Goal: Use online tool/utility: Utilize a website feature to perform a specific function

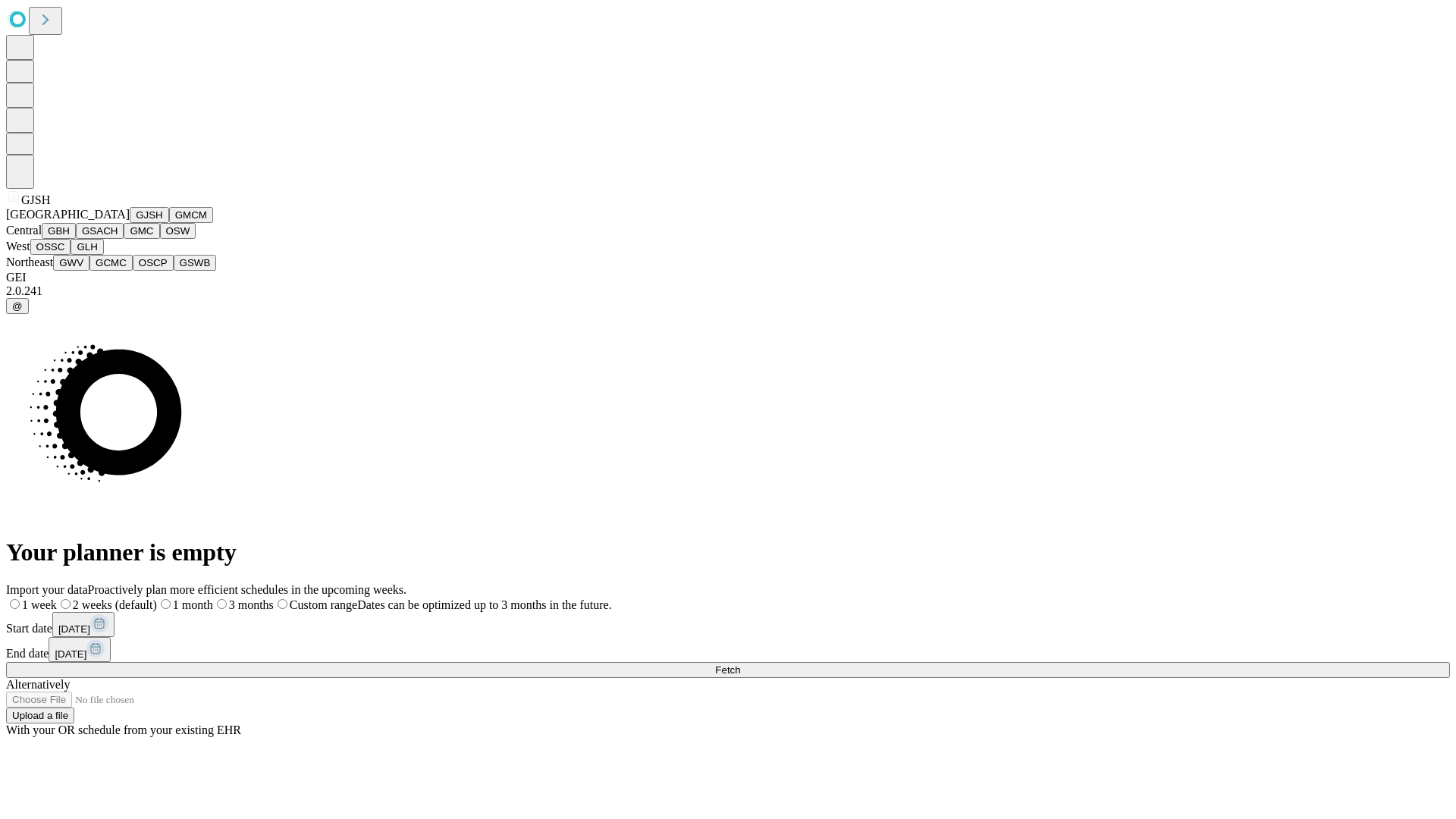
click at [130, 223] on button "GJSH" at bounding box center [149, 215] width 39 height 16
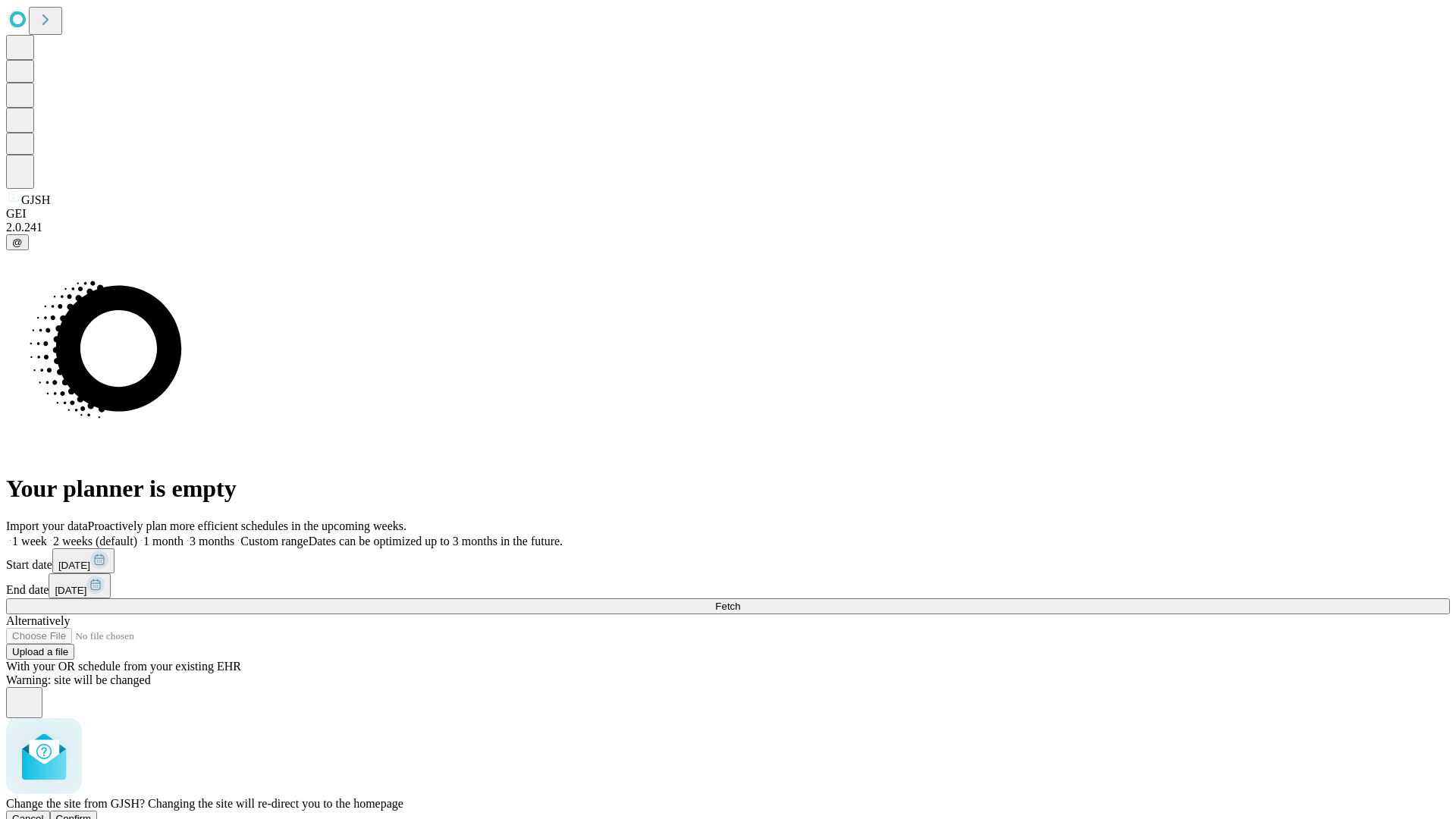
click at [92, 813] on span "Confirm" at bounding box center [74, 818] width 35 height 12
click at [137, 534] on label "2 weeks (default)" at bounding box center [92, 541] width 90 height 13
click at [740, 601] on span "Fetch" at bounding box center [728, 606] width 25 height 12
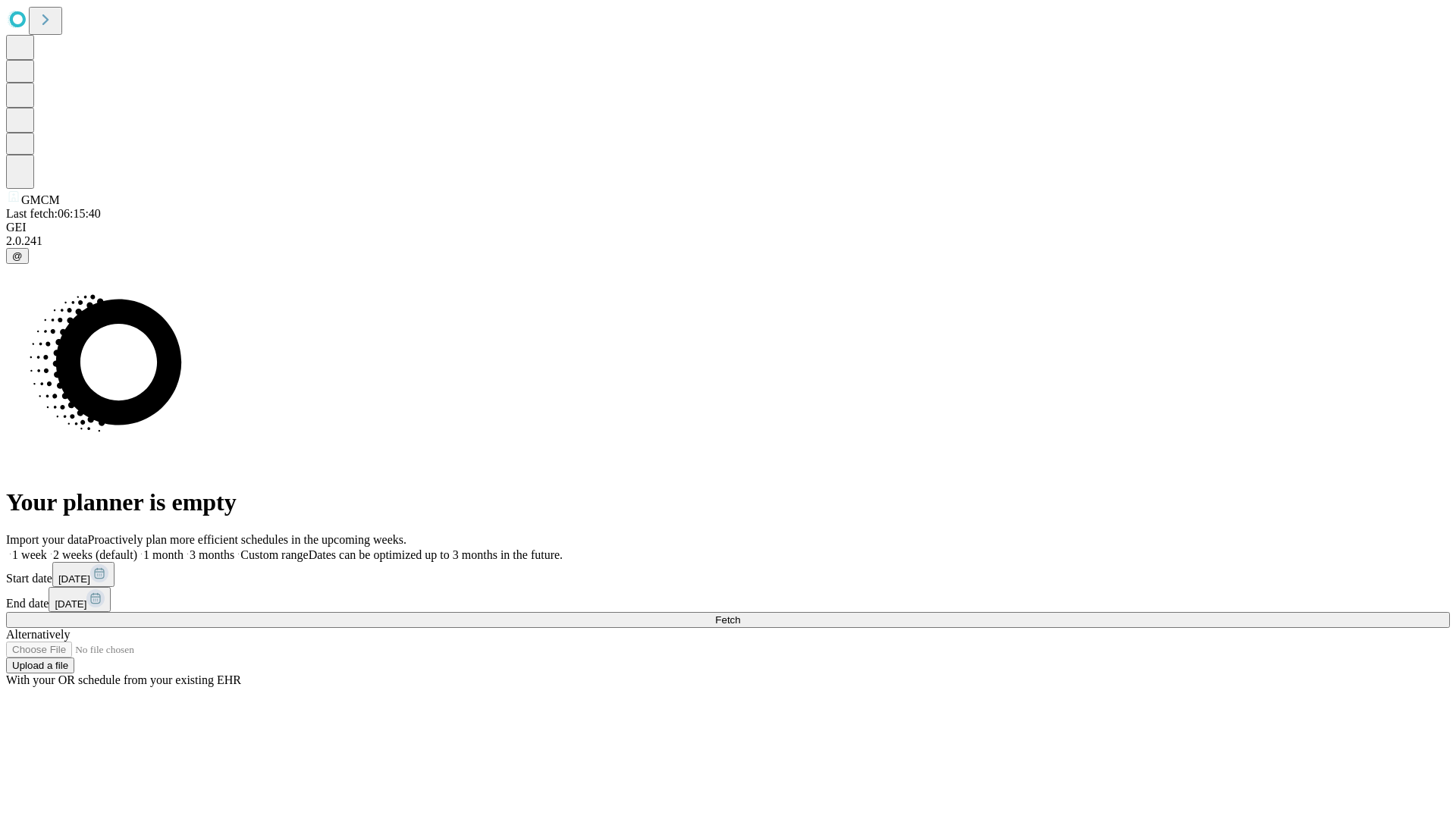
click at [137, 548] on label "2 weeks (default)" at bounding box center [92, 554] width 90 height 13
click at [740, 614] on span "Fetch" at bounding box center [728, 620] width 25 height 12
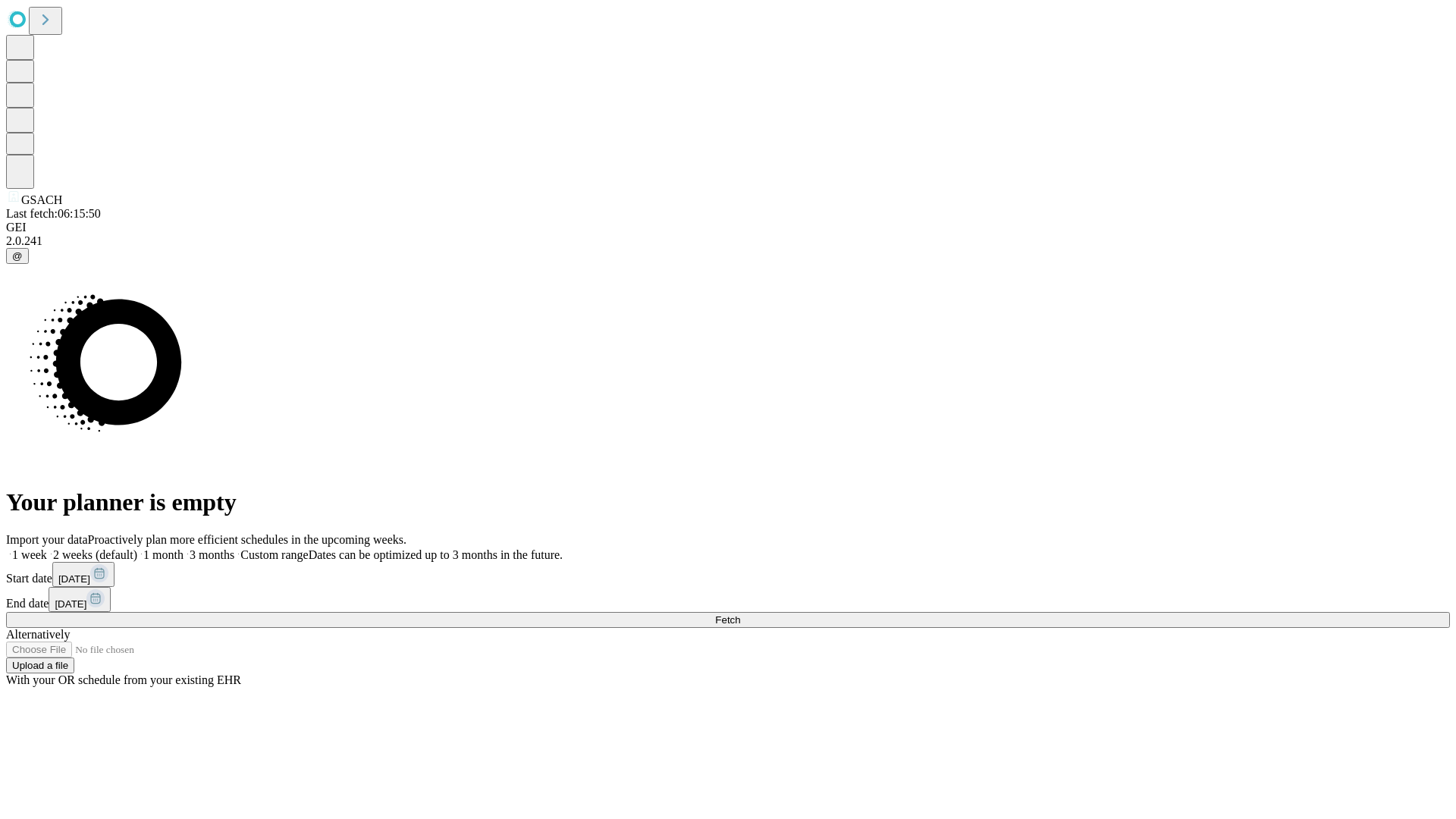
click at [137, 548] on label "2 weeks (default)" at bounding box center [92, 554] width 90 height 13
click at [740, 614] on span "Fetch" at bounding box center [728, 620] width 25 height 12
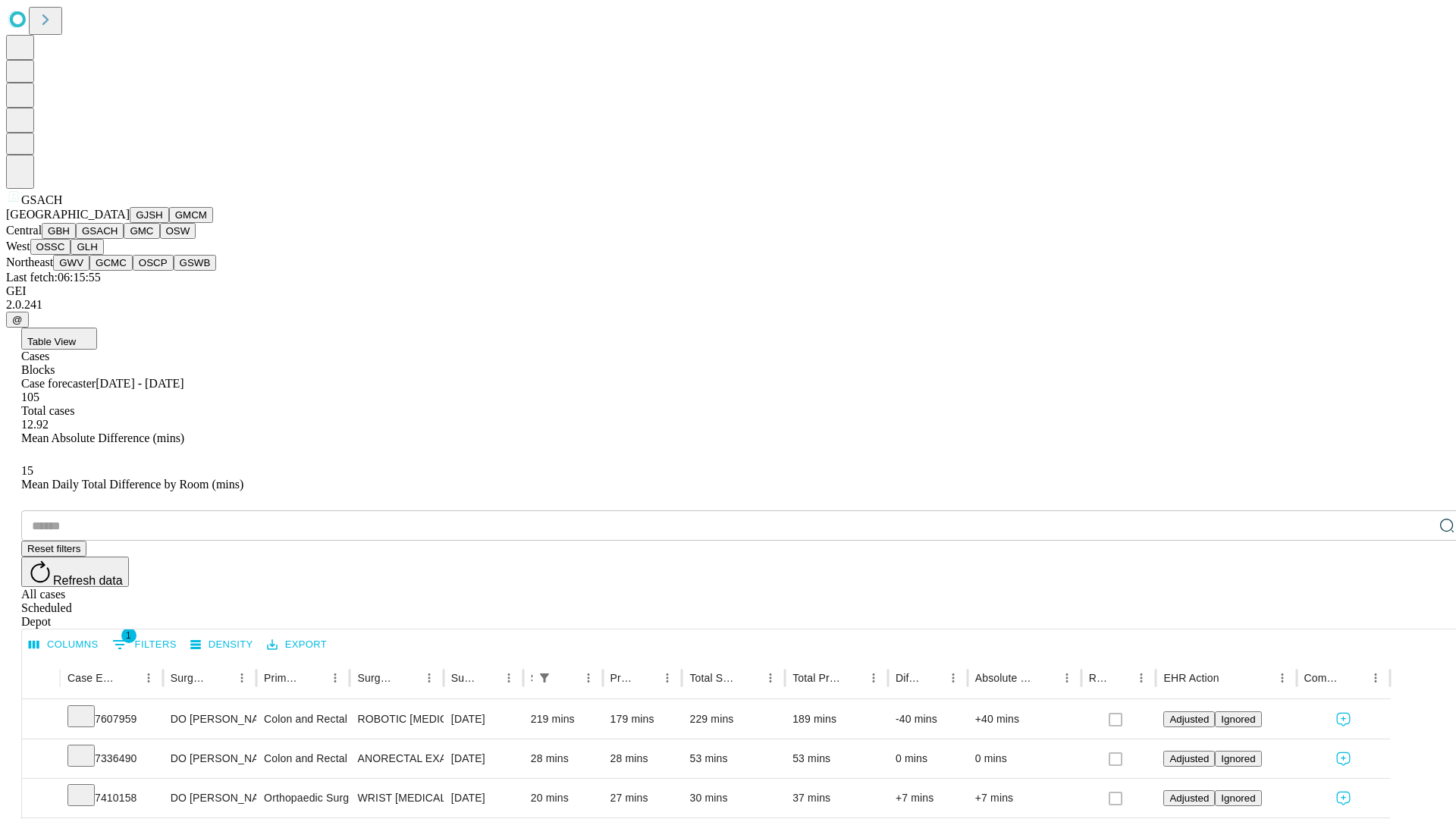
click at [124, 239] on button "GMC" at bounding box center [141, 231] width 35 height 16
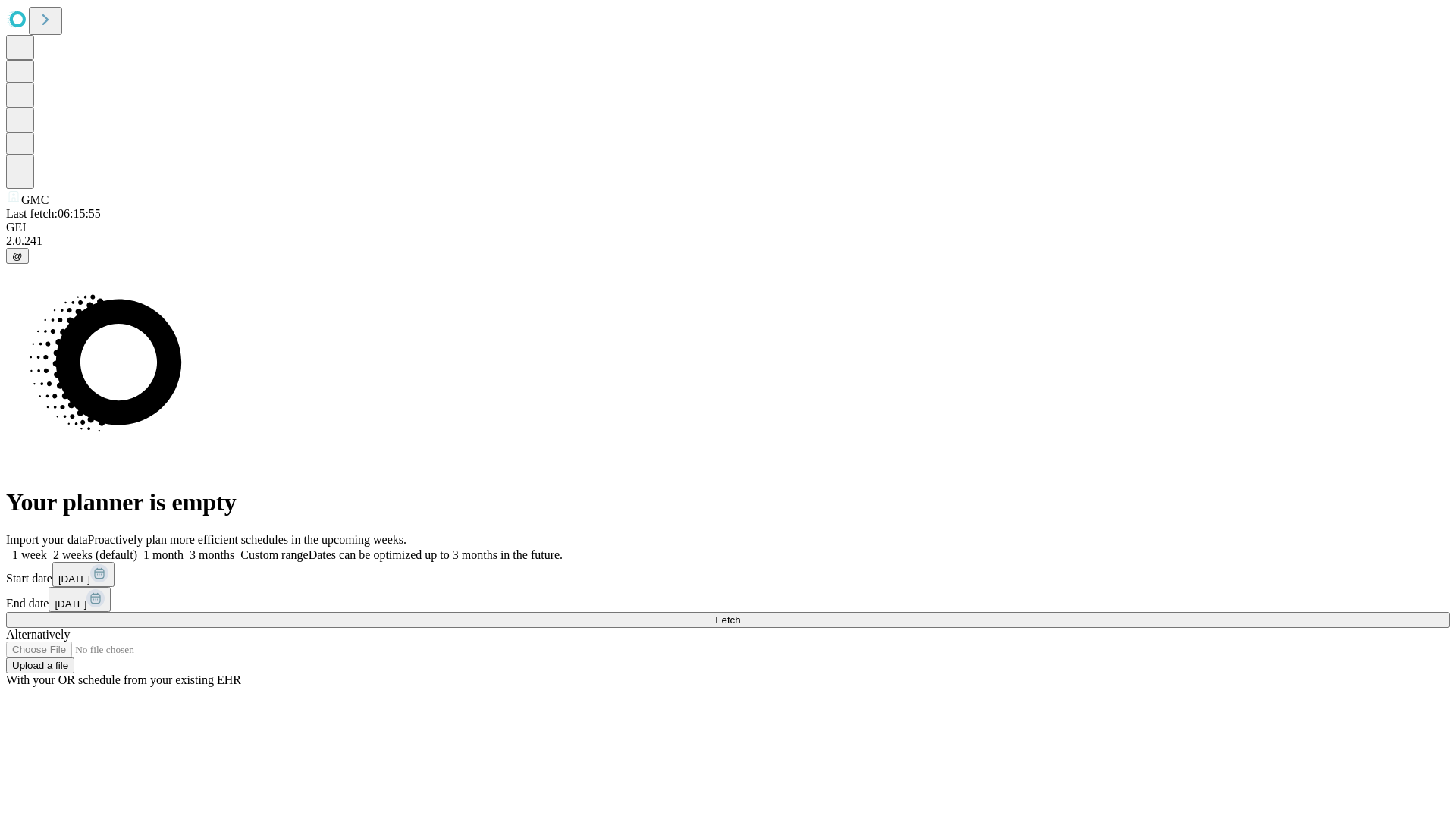
click at [137, 548] on label "2 weeks (default)" at bounding box center [92, 554] width 90 height 13
click at [740, 614] on span "Fetch" at bounding box center [728, 620] width 25 height 12
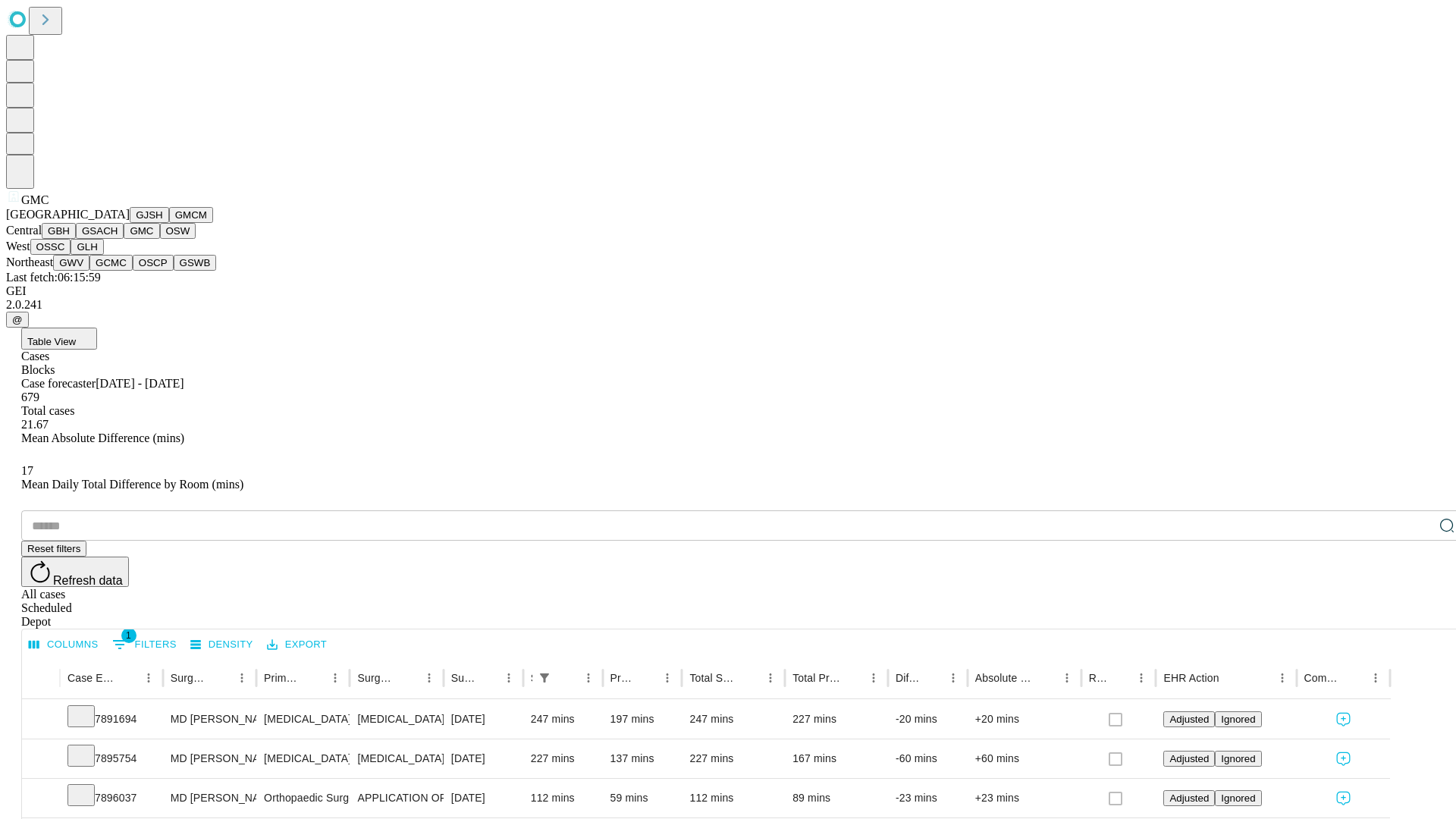
click at [160, 239] on button "OSW" at bounding box center [178, 231] width 36 height 16
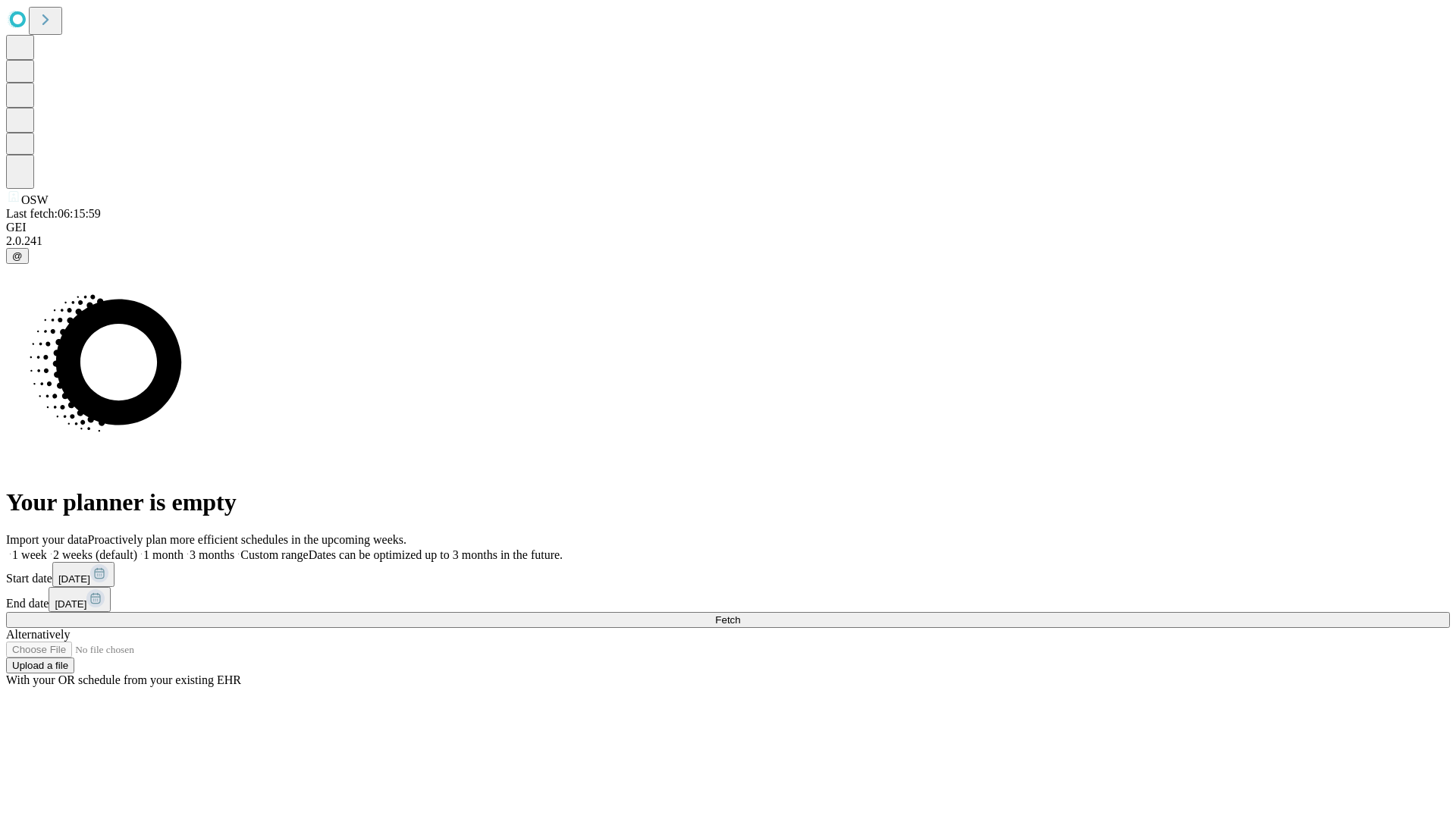
click at [137, 548] on label "2 weeks (default)" at bounding box center [92, 554] width 90 height 13
click at [740, 614] on span "Fetch" at bounding box center [728, 620] width 25 height 12
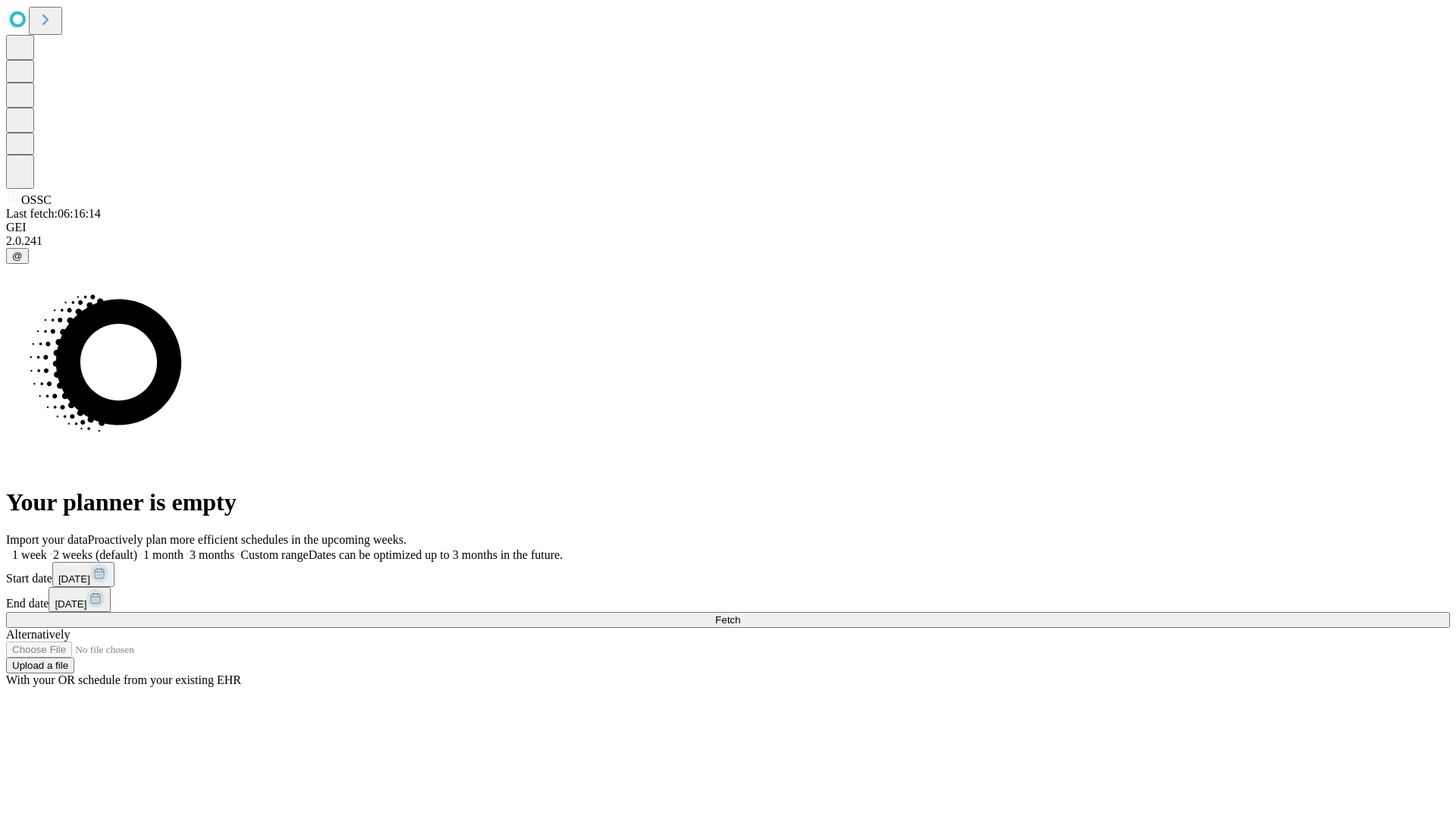
click at [137, 548] on label "2 weeks (default)" at bounding box center [92, 554] width 90 height 13
click at [740, 614] on span "Fetch" at bounding box center [728, 620] width 25 height 12
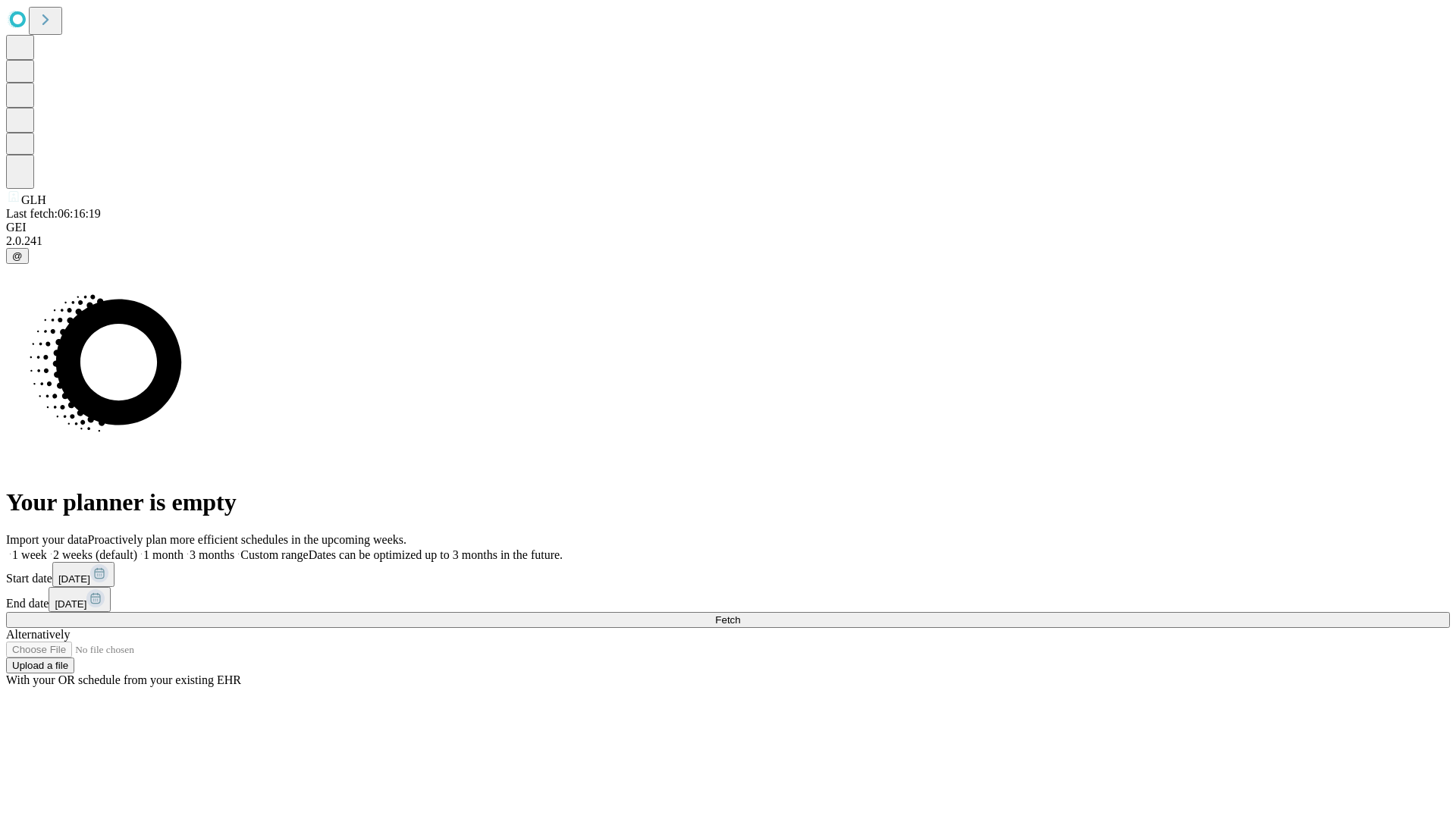
click at [137, 548] on label "2 weeks (default)" at bounding box center [92, 554] width 90 height 13
click at [740, 614] on span "Fetch" at bounding box center [728, 620] width 25 height 12
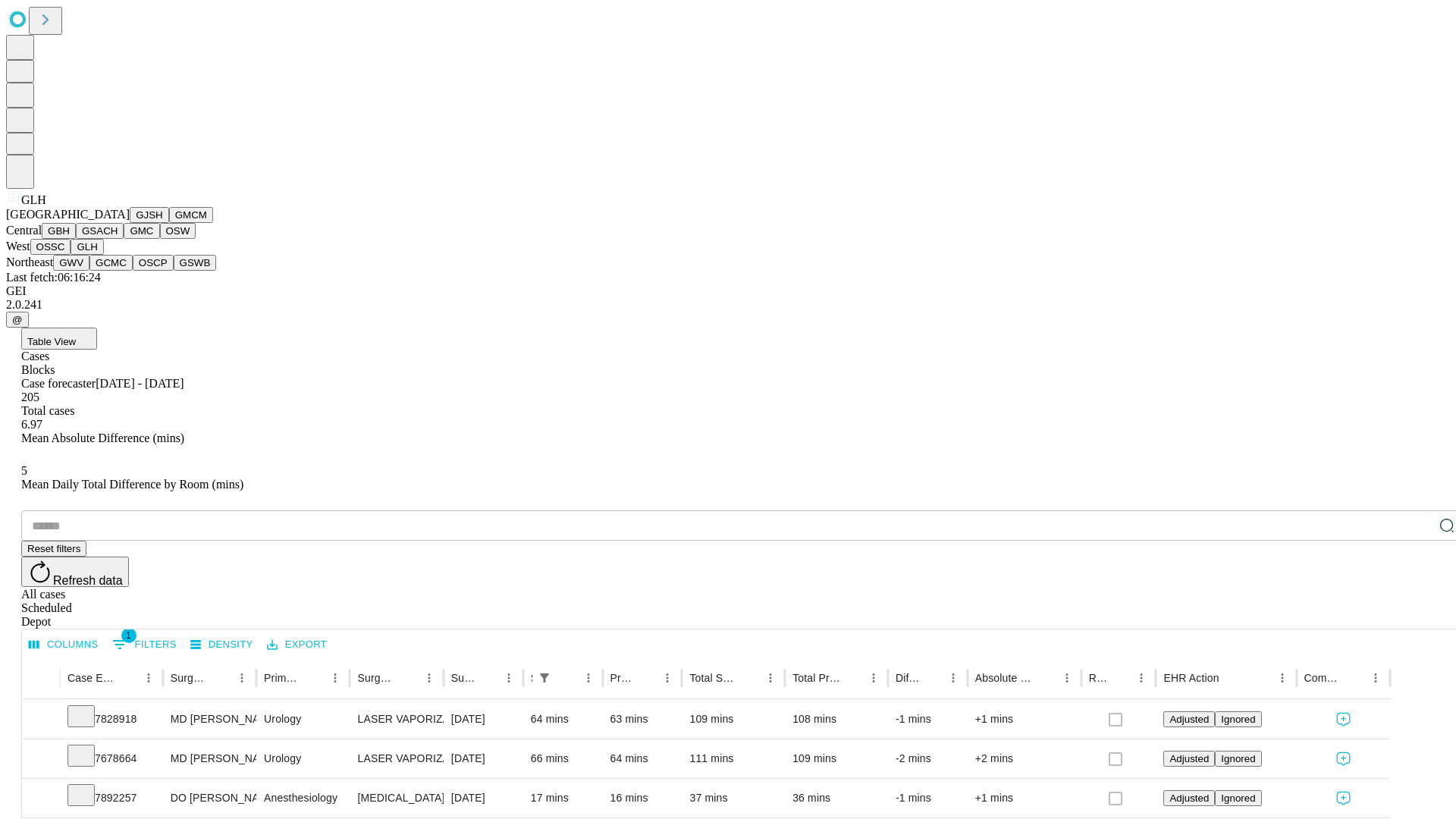
click at [89, 271] on button "GWV" at bounding box center [71, 263] width 36 height 16
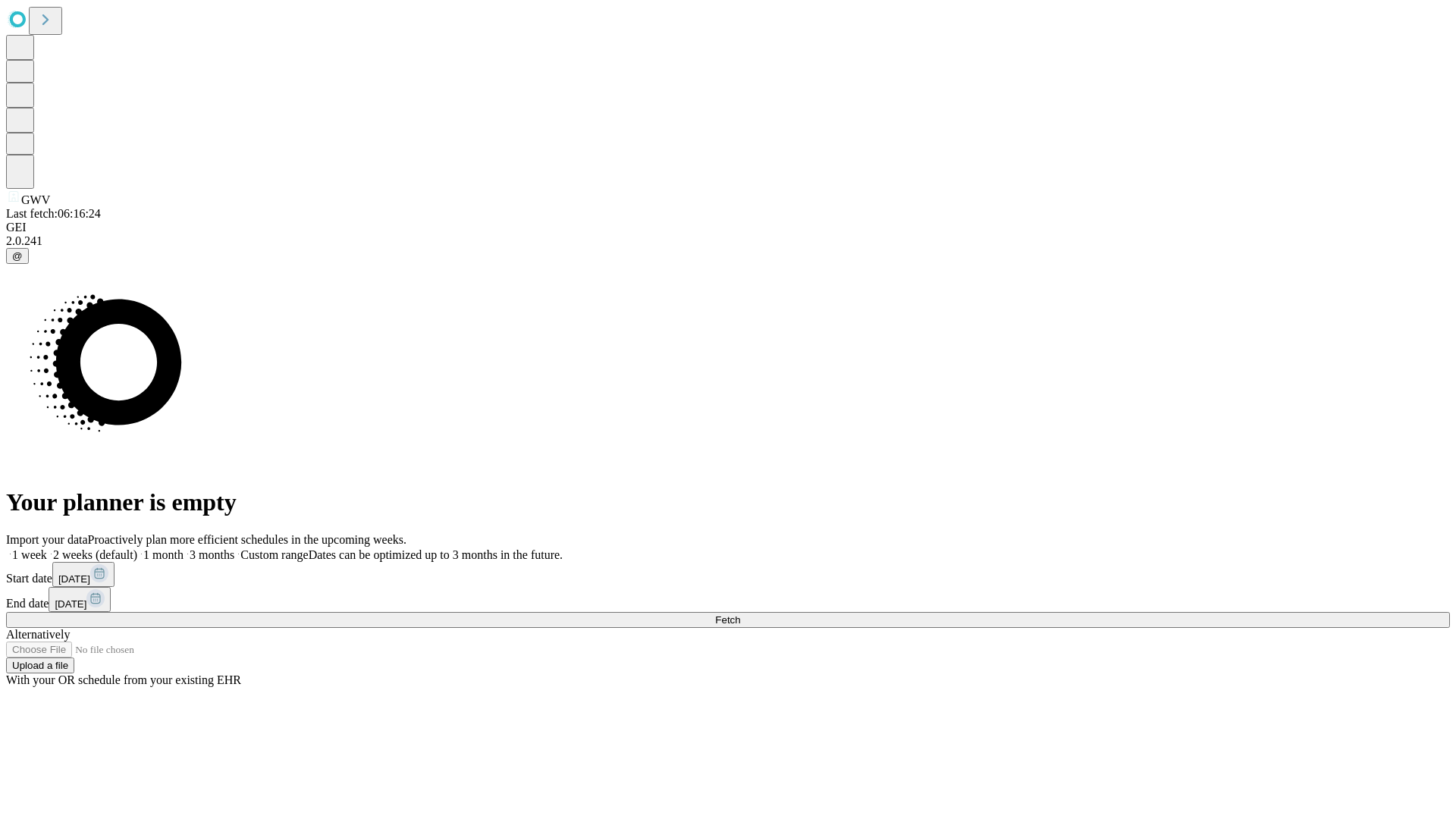
click at [137, 548] on label "2 weeks (default)" at bounding box center [92, 554] width 90 height 13
click at [740, 614] on span "Fetch" at bounding box center [728, 620] width 25 height 12
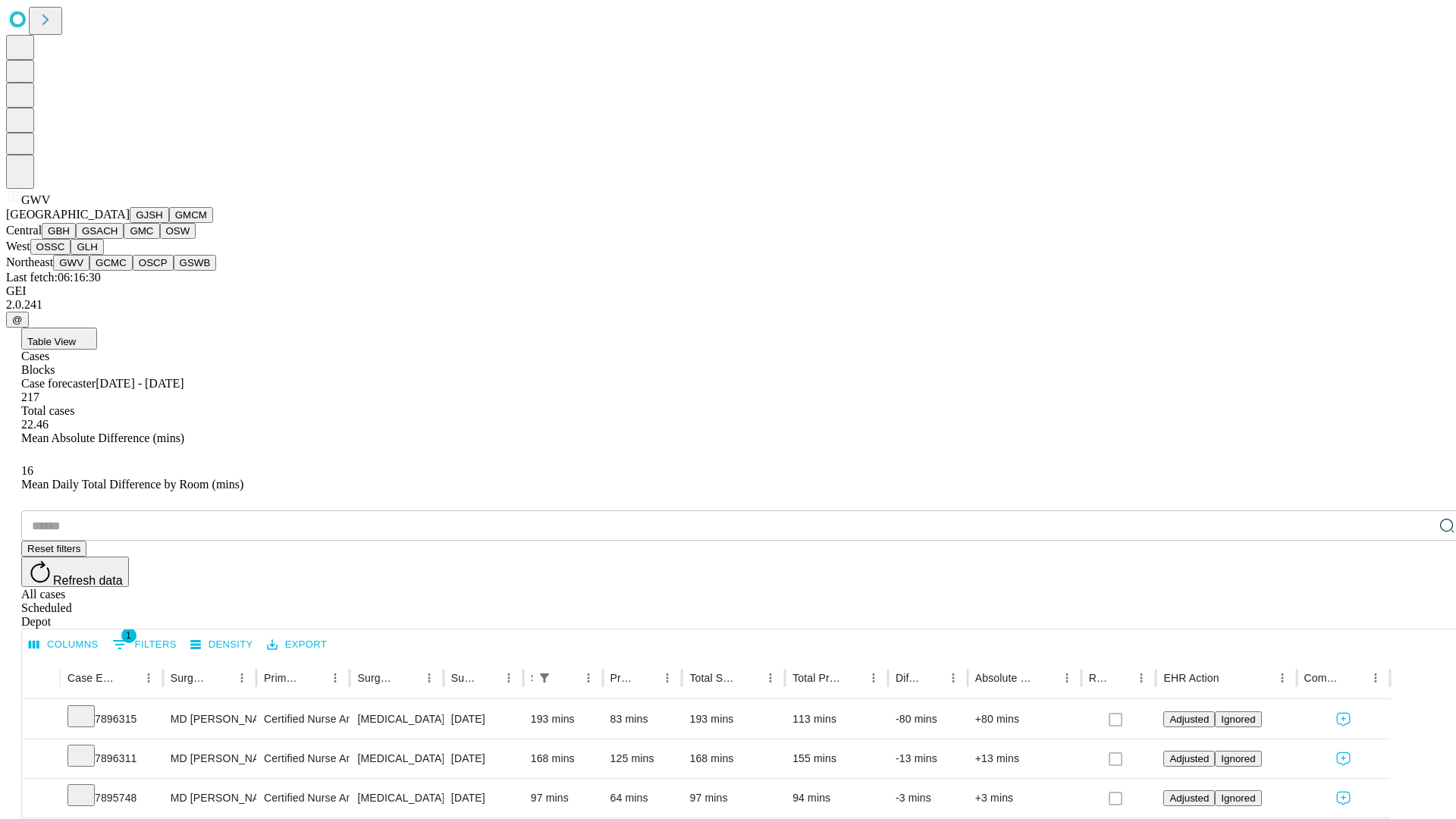
click at [117, 271] on button "GCMC" at bounding box center [111, 263] width 44 height 16
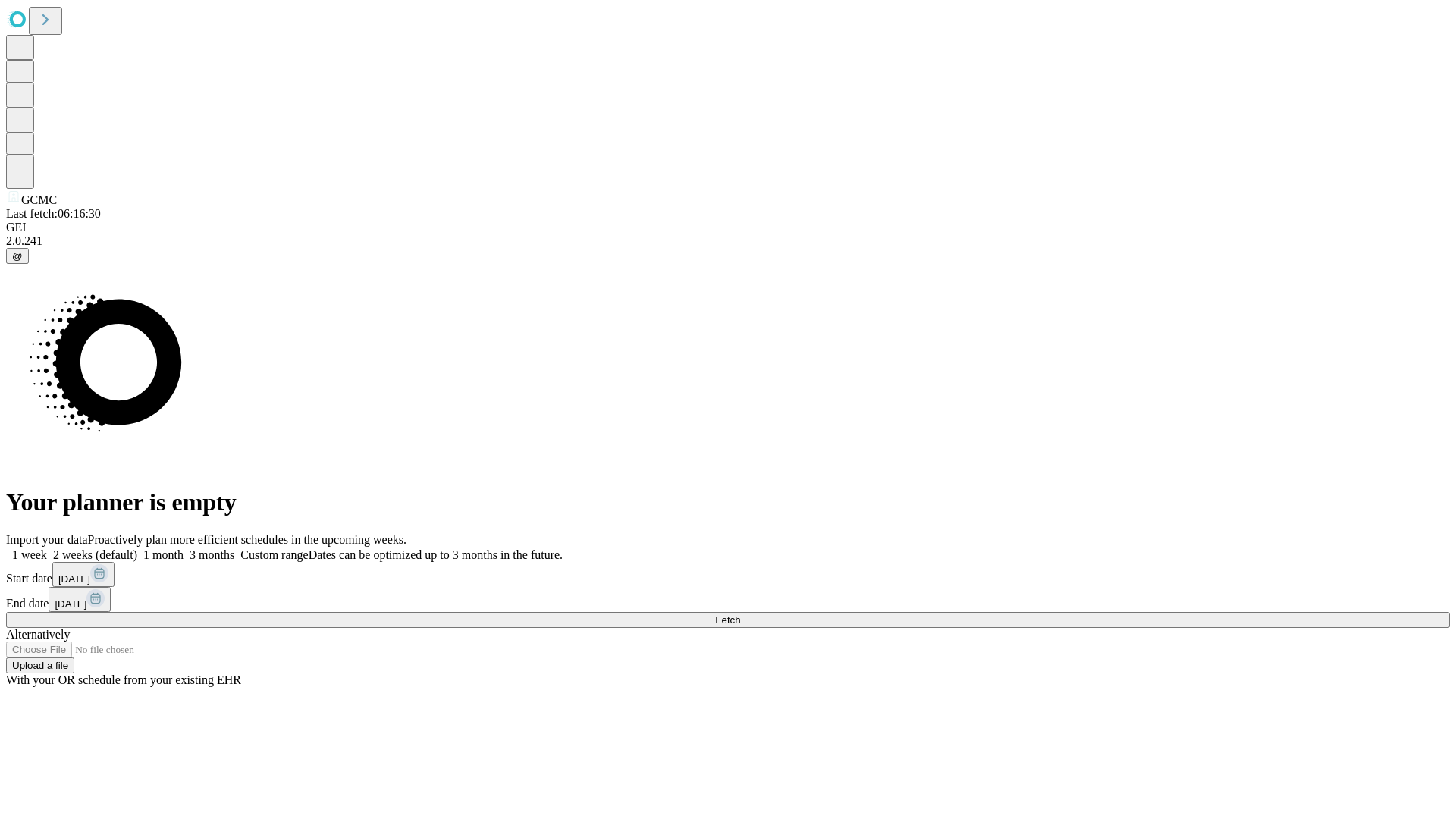
click at [137, 548] on label "2 weeks (default)" at bounding box center [92, 554] width 90 height 13
click at [740, 614] on span "Fetch" at bounding box center [728, 620] width 25 height 12
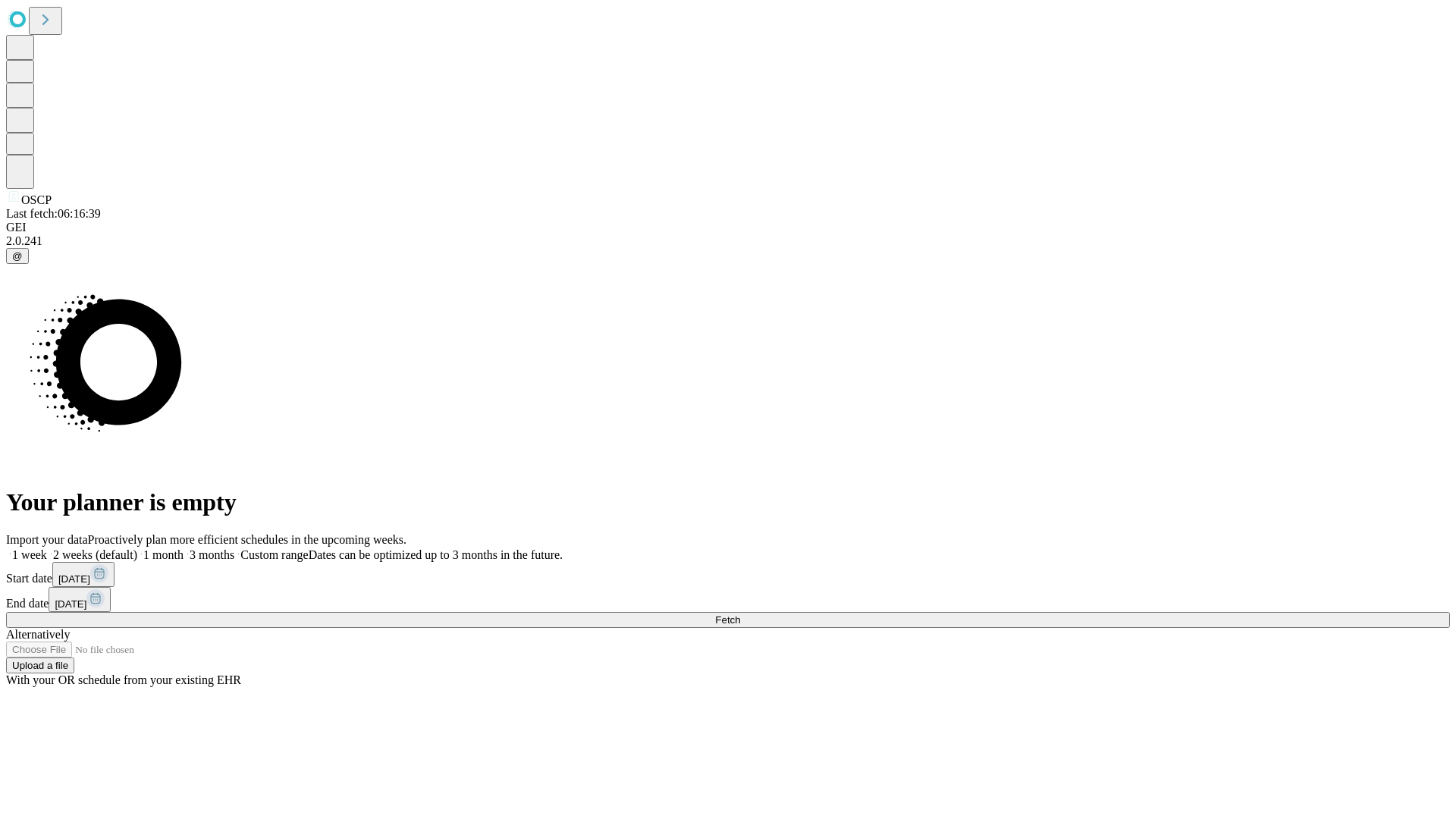
click at [137, 548] on label "2 weeks (default)" at bounding box center [92, 554] width 90 height 13
click at [740, 614] on span "Fetch" at bounding box center [728, 620] width 25 height 12
